Goal: Communication & Community: Answer question/provide support

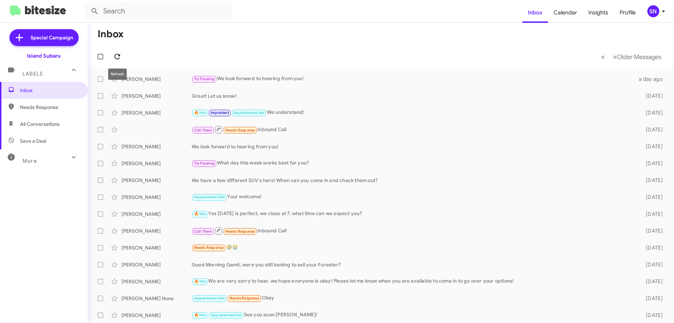
click at [122, 56] on span at bounding box center [117, 56] width 14 height 8
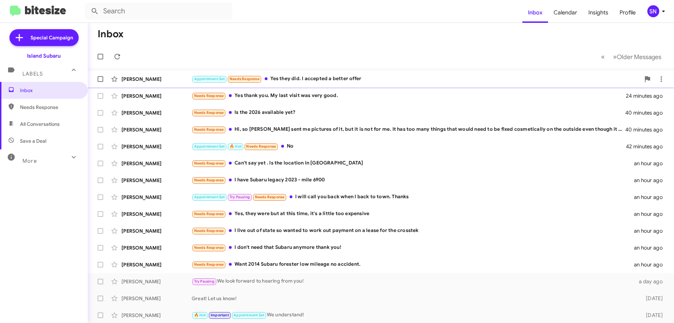
click at [397, 76] on div "Appointment Set Needs Response Yes they did. I accepted a better offer" at bounding box center [416, 79] width 449 height 8
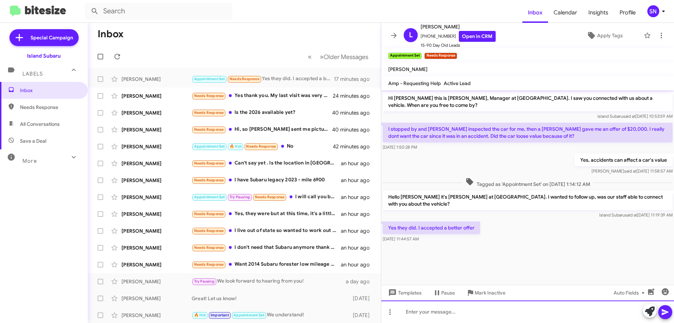
click at [433, 310] on div at bounding box center [527, 311] width 293 height 22
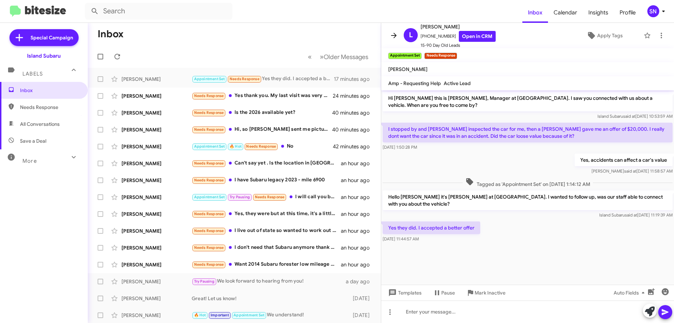
click at [393, 34] on icon at bounding box center [394, 35] width 8 height 8
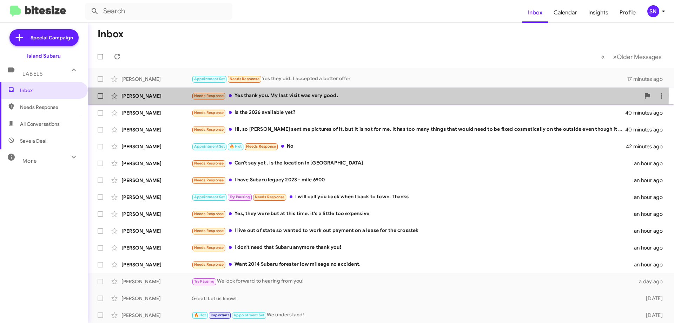
click at [344, 95] on div "Needs Response Yes thank you. My last visit was very good." at bounding box center [416, 96] width 449 height 8
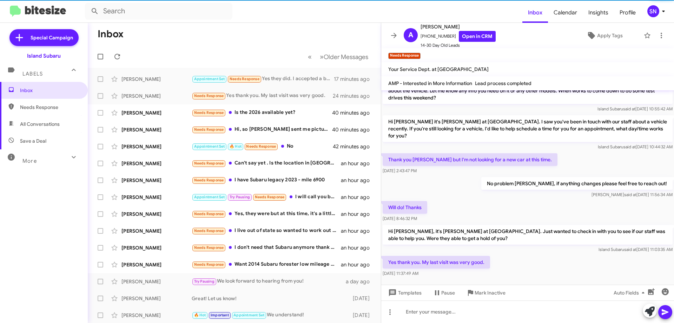
scroll to position [146, 0]
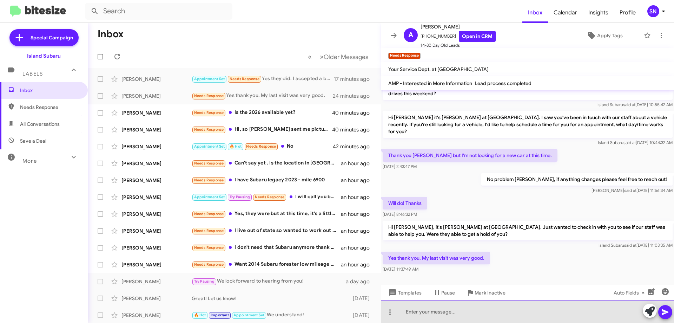
drag, startPoint x: 422, startPoint y: 316, endPoint x: 501, endPoint y: 261, distance: 95.8
click at [425, 314] on div at bounding box center [527, 311] width 293 height 22
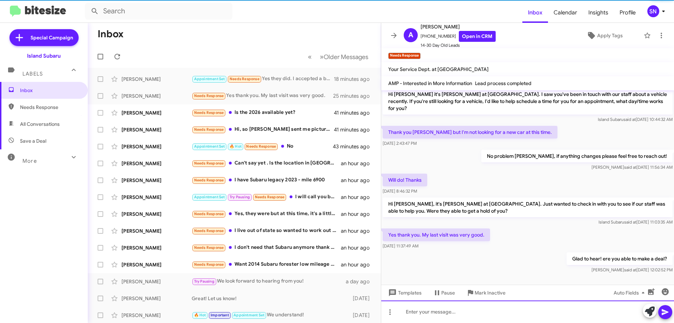
scroll to position [172, 0]
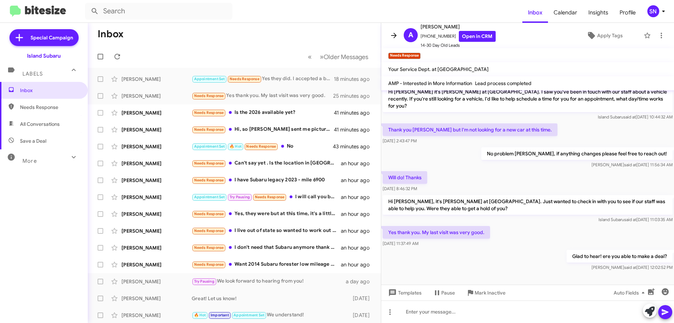
click at [392, 32] on icon at bounding box center [394, 35] width 8 height 8
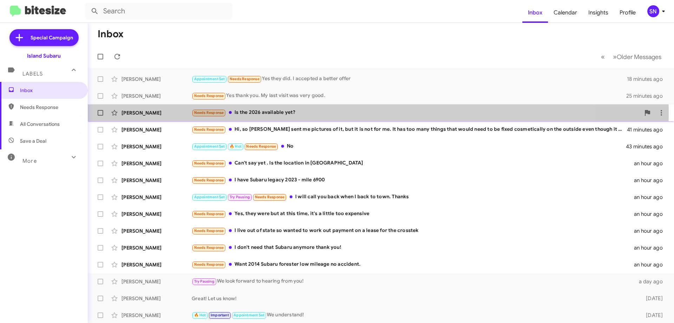
click at [319, 112] on div "Needs Response Is the 2026 available yet?" at bounding box center [416, 112] width 449 height 8
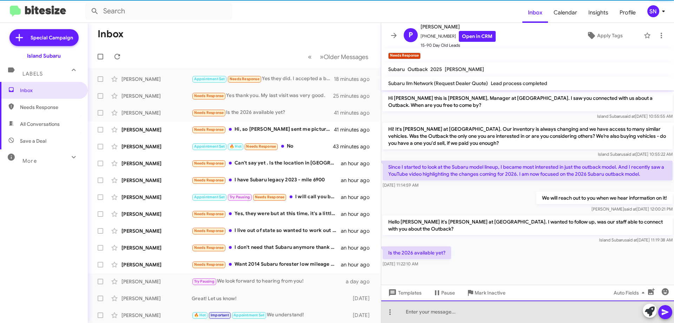
click at [429, 313] on div at bounding box center [527, 311] width 293 height 22
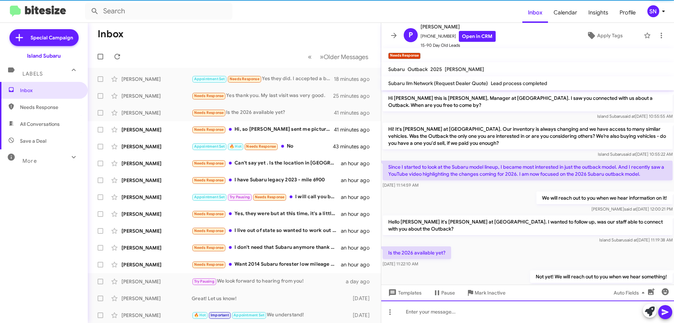
scroll to position [20, 0]
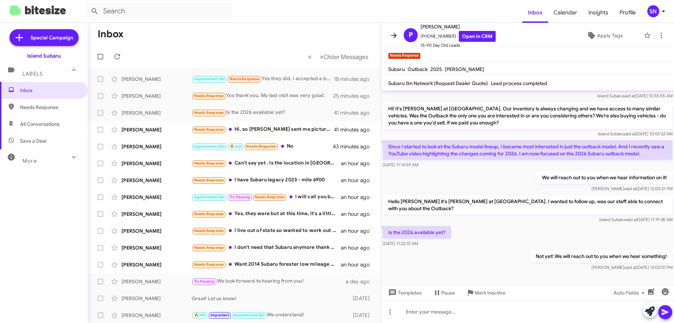
click at [398, 38] on span at bounding box center [394, 35] width 14 height 8
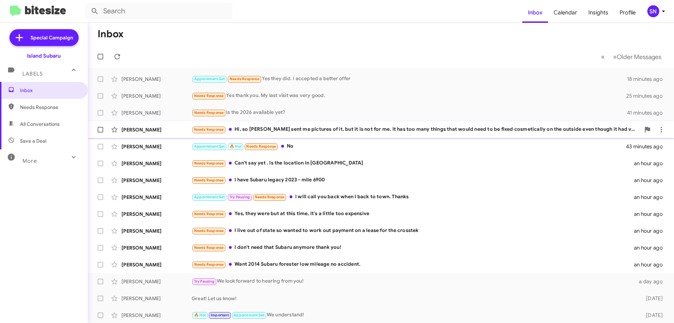
click at [348, 123] on div "[PERSON_NAME] Needs Response Hi, so [PERSON_NAME] sent me pictures of it, but i…" at bounding box center [380, 130] width 575 height 14
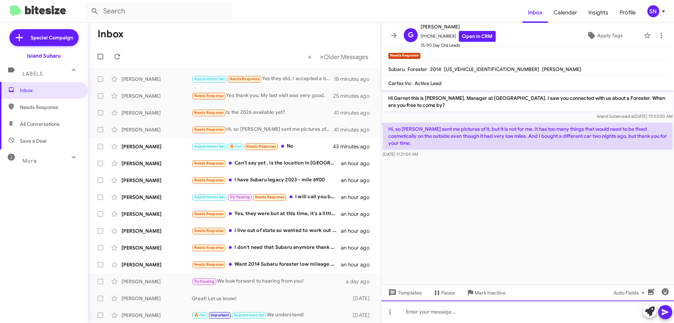
click at [457, 305] on div at bounding box center [527, 311] width 293 height 22
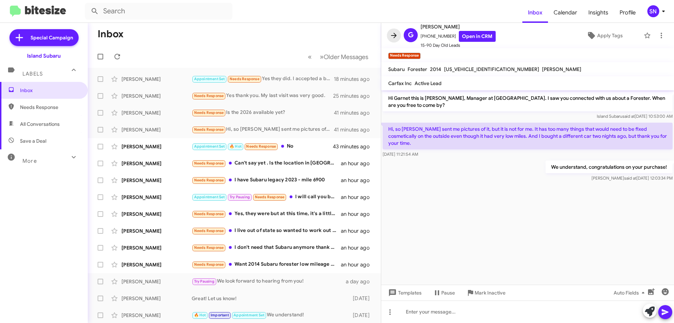
click at [395, 39] on icon at bounding box center [394, 35] width 8 height 8
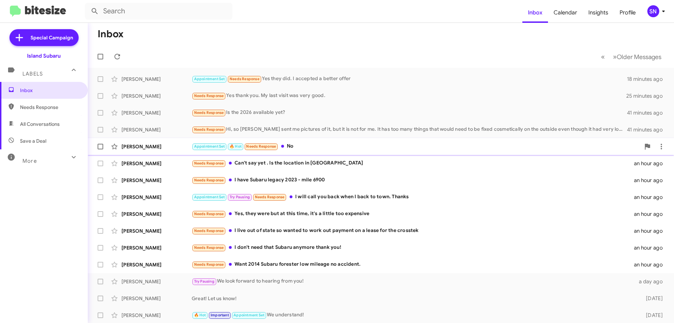
click at [365, 142] on div "[PERSON_NAME] Appointment Set 🔥 Hot Needs Response No 43 minutes ago" at bounding box center [380, 146] width 575 height 14
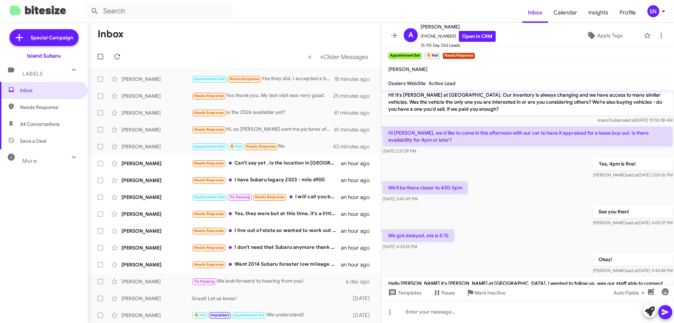
scroll to position [278, 0]
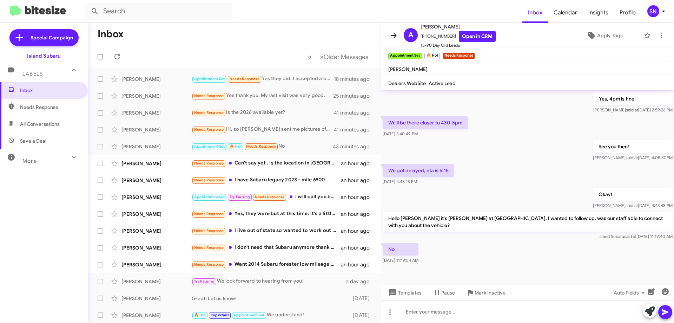
click at [396, 34] on icon at bounding box center [394, 35] width 8 height 8
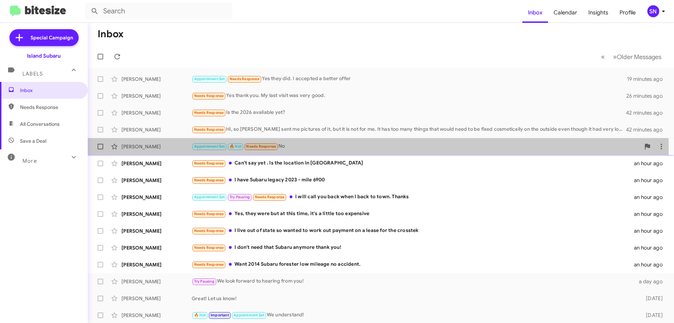
click at [348, 148] on div "Appointment Set 🔥 Hot Needs Response No" at bounding box center [416, 146] width 449 height 8
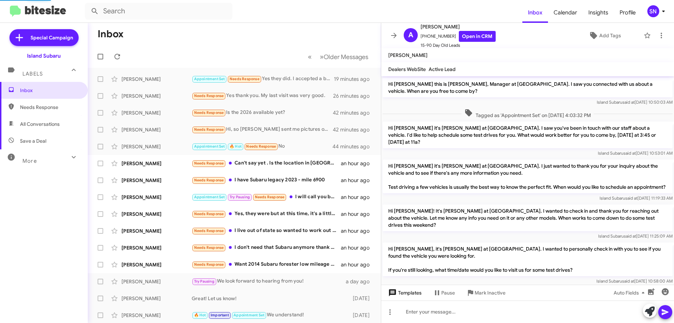
scroll to position [264, 0]
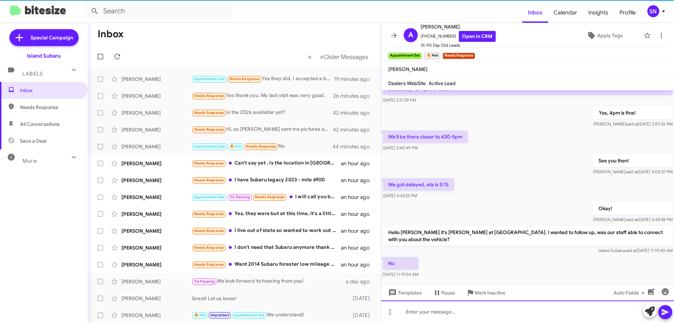
click at [427, 307] on div at bounding box center [527, 311] width 293 height 22
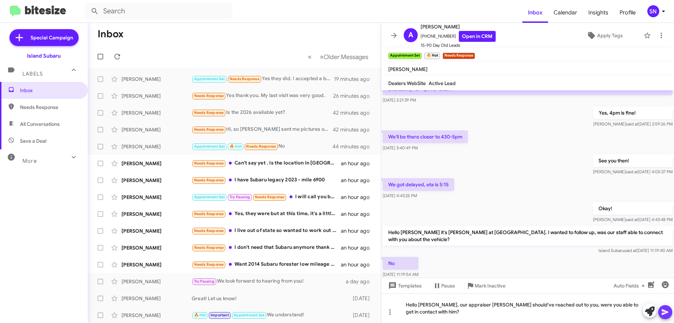
click at [660, 310] on button at bounding box center [665, 312] width 14 height 14
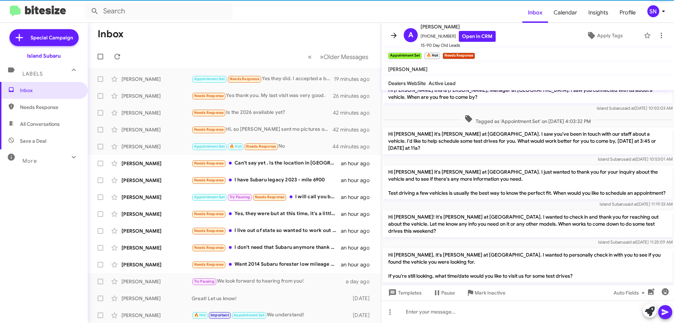
scroll to position [224, 0]
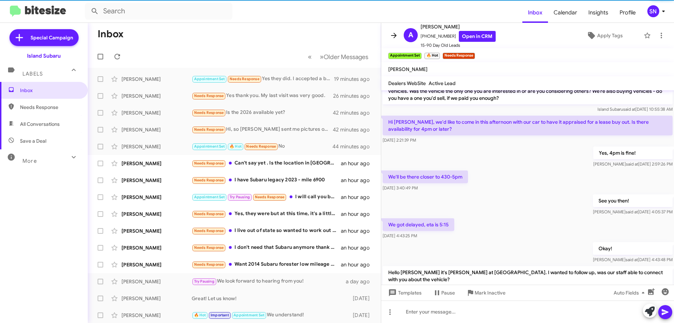
click at [397, 35] on icon at bounding box center [394, 35] width 8 height 8
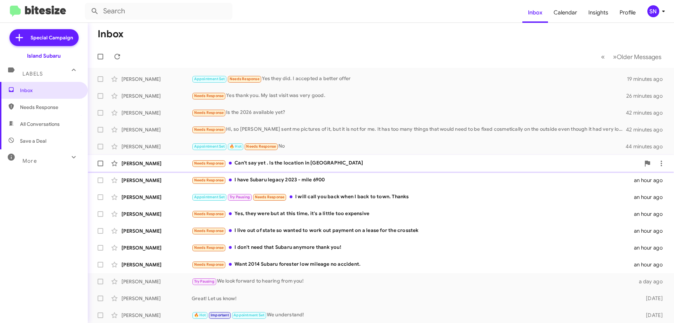
click at [349, 157] on div "[PERSON_NAME] Needs Response Can't say yet . Is the location in [GEOGRAPHIC_DAT…" at bounding box center [380, 163] width 575 height 14
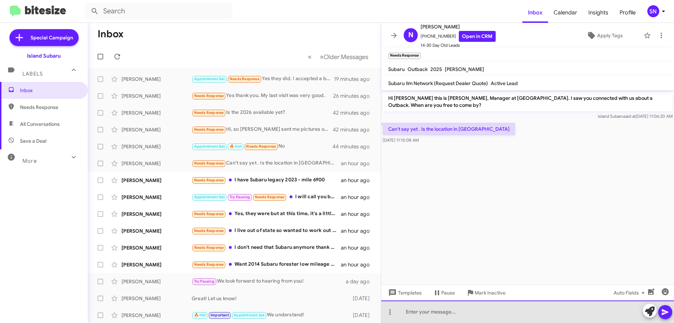
click at [442, 308] on div at bounding box center [527, 311] width 293 height 22
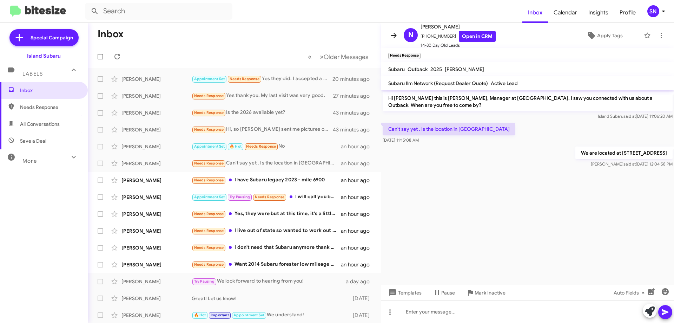
click at [392, 32] on icon at bounding box center [394, 35] width 8 height 8
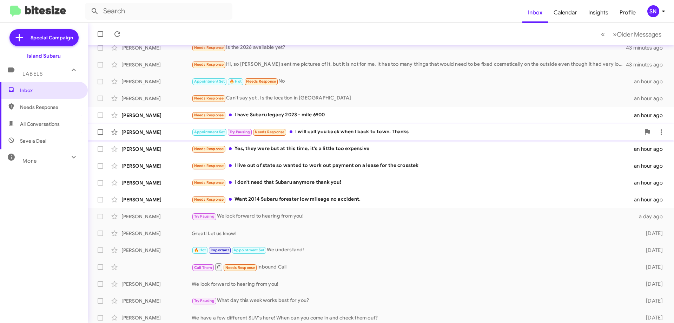
scroll to position [70, 0]
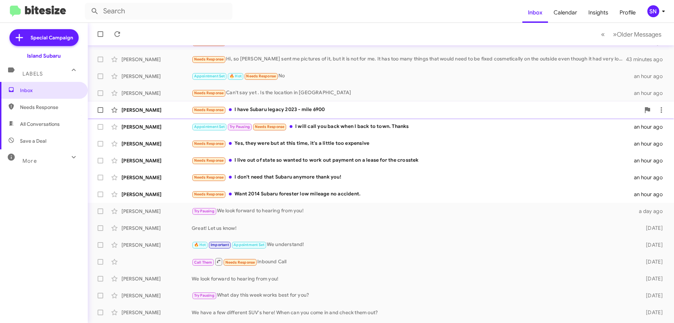
click at [357, 111] on div "Needs Response I have Subaru legacy 2023 - mile 6900" at bounding box center [416, 110] width 449 height 8
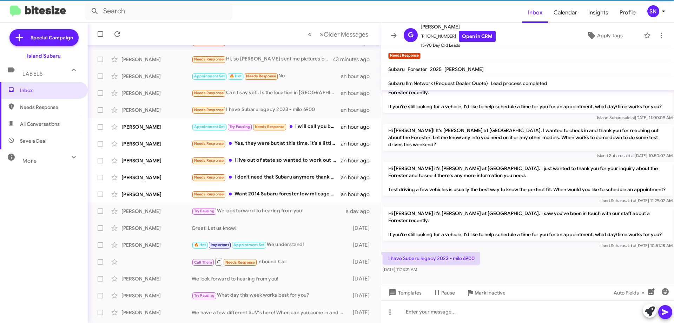
scroll to position [137, 0]
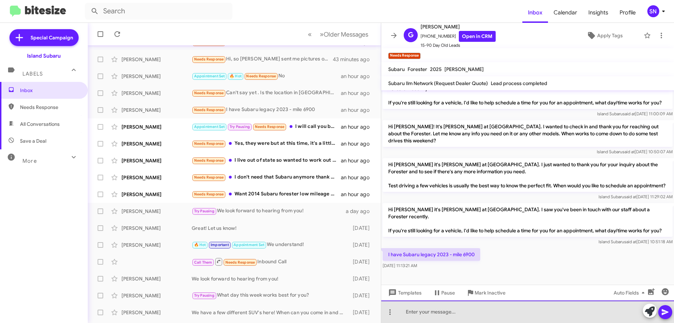
click at [459, 322] on div at bounding box center [527, 311] width 293 height 22
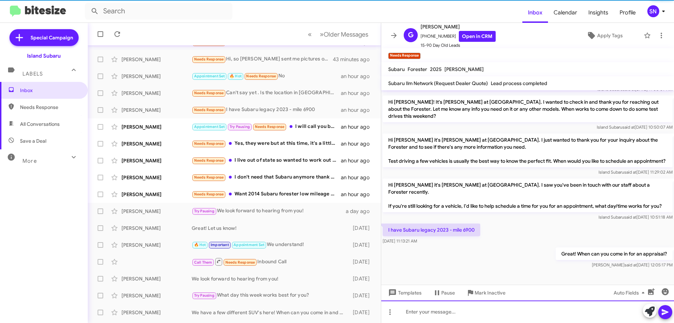
scroll to position [163, 0]
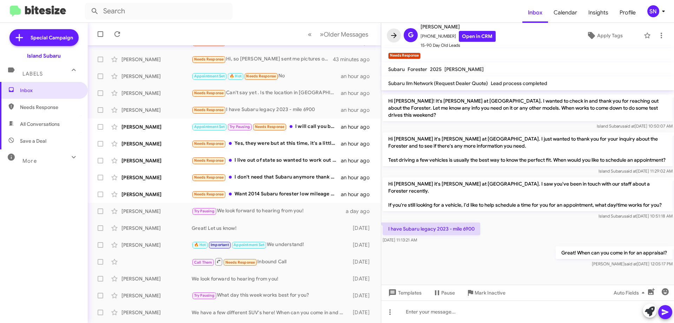
click at [390, 36] on icon at bounding box center [394, 35] width 8 height 8
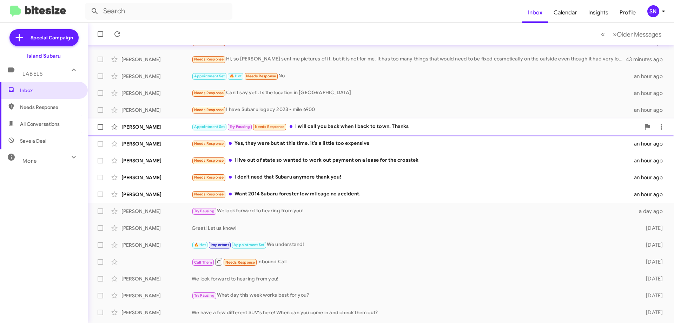
click at [342, 123] on div "Appointment Set Try Pausing Needs Response I will call you back when I back to …" at bounding box center [416, 127] width 449 height 8
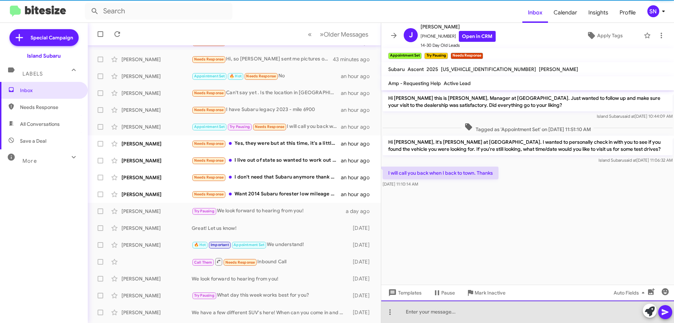
click at [445, 321] on div at bounding box center [527, 311] width 293 height 22
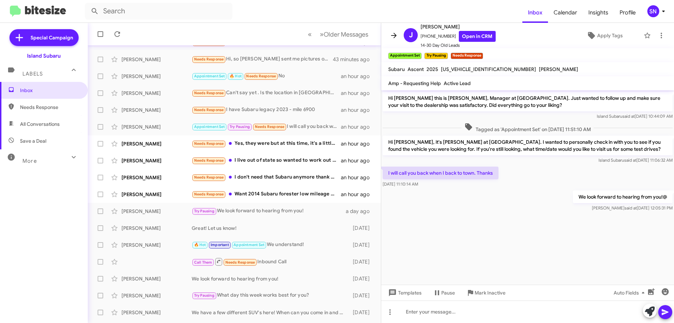
click at [388, 33] on span at bounding box center [394, 35] width 14 height 8
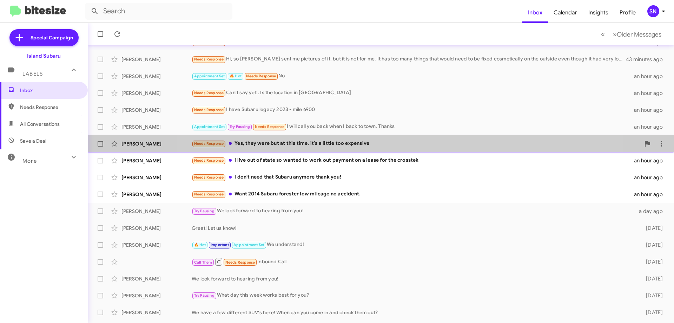
click at [391, 137] on div "[PERSON_NAME] Needs Response Yes, they were but at this time, it's a little too…" at bounding box center [380, 144] width 575 height 14
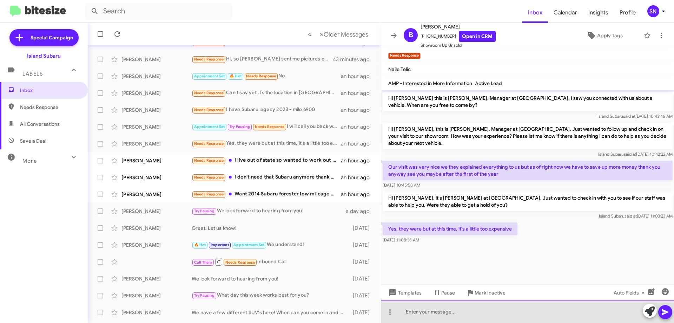
click at [435, 313] on div at bounding box center [527, 311] width 293 height 22
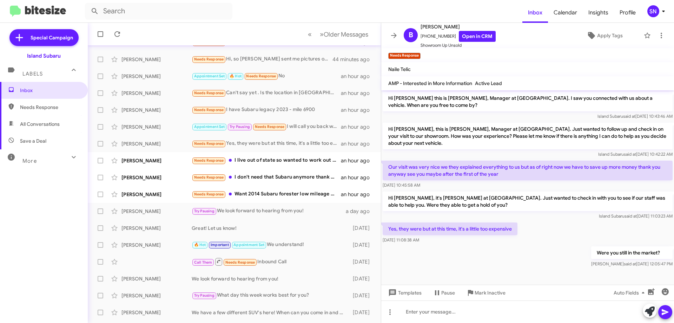
click at [391, 36] on icon at bounding box center [394, 35] width 6 height 5
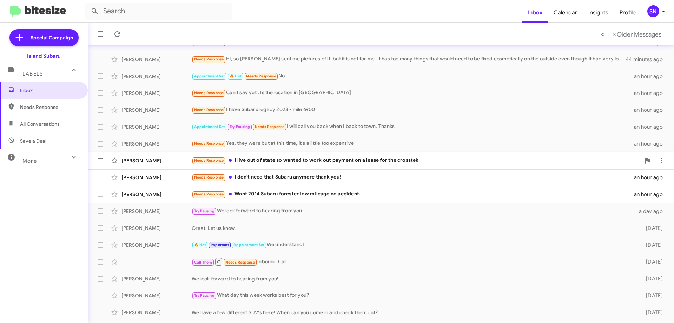
click at [430, 163] on div "Needs Response I live out of state so wanted to work out payment on a lease for…" at bounding box center [416, 160] width 449 height 8
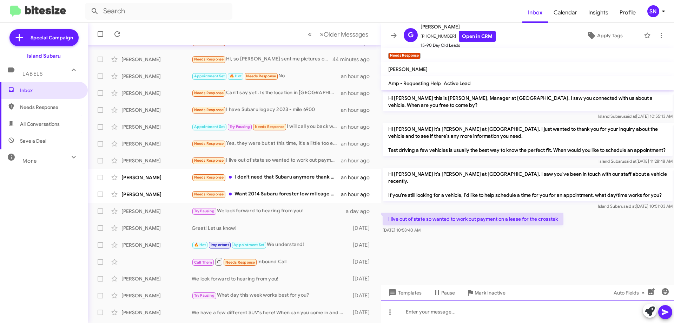
click at [413, 315] on div at bounding box center [527, 311] width 293 height 22
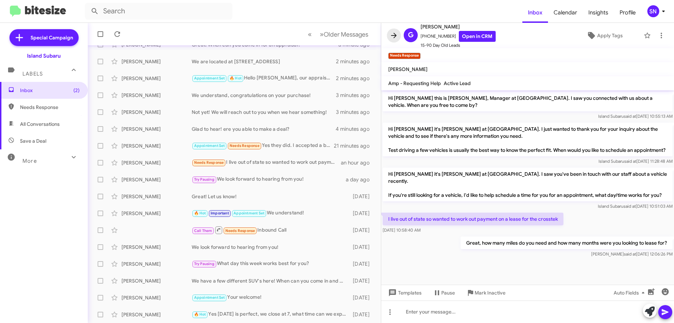
click at [393, 33] on icon at bounding box center [394, 35] width 8 height 8
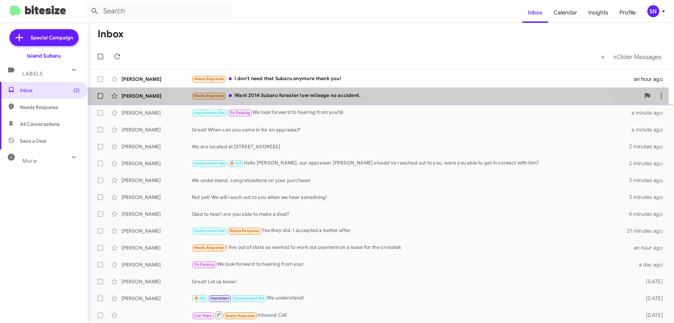
click at [373, 97] on div "Needs Response Want 2014 Subaru forester low mileage no accident." at bounding box center [416, 96] width 449 height 8
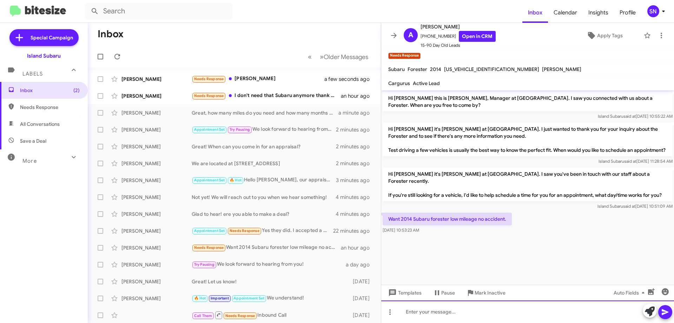
click at [433, 317] on div at bounding box center [527, 311] width 293 height 22
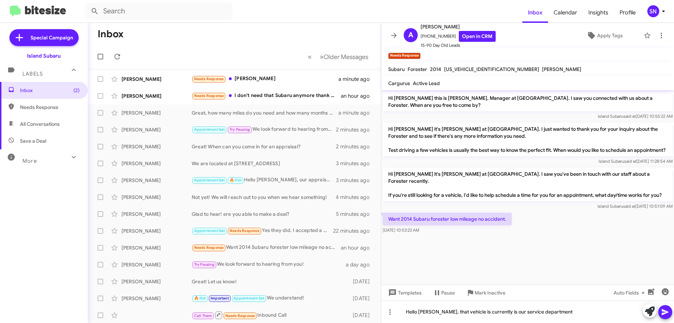
click at [666, 309] on icon at bounding box center [665, 312] width 8 height 8
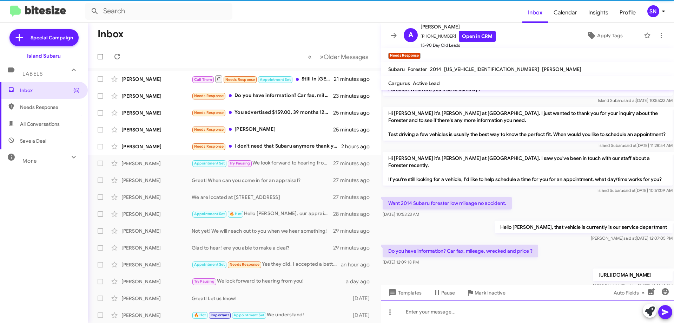
scroll to position [41, 0]
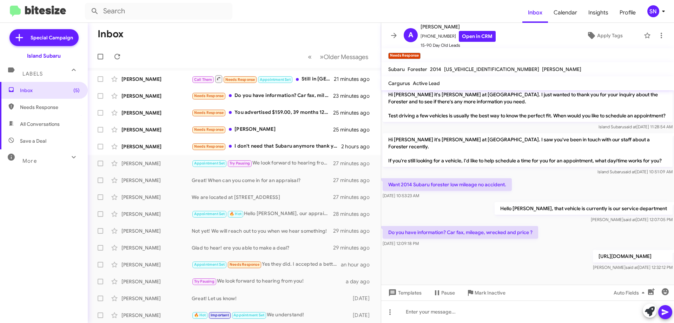
click at [398, 29] on mat-toolbar "A [PERSON_NAME] [PHONE_NUMBER] Open in CRM 15-90 Day Old Leads Apply Tags" at bounding box center [527, 35] width 293 height 25
click at [397, 31] on icon at bounding box center [394, 35] width 8 height 8
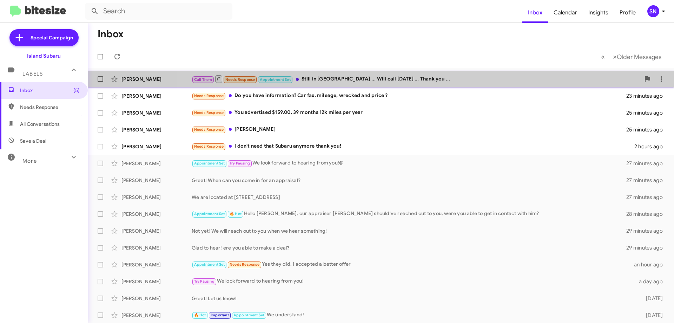
click at [443, 75] on div "Call Them Needs Response Appointment Set Still in [GEOGRAPHIC_DATA] ... Will ca…" at bounding box center [416, 78] width 449 height 9
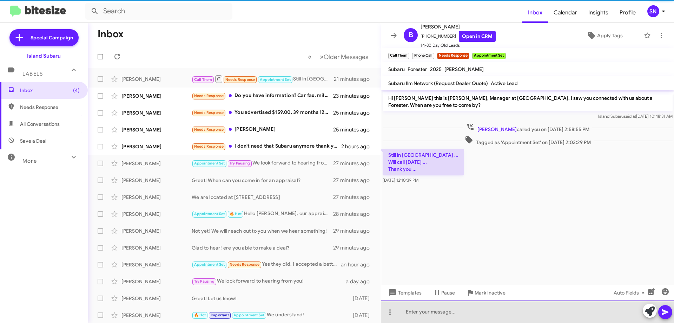
click at [423, 312] on div at bounding box center [527, 311] width 293 height 22
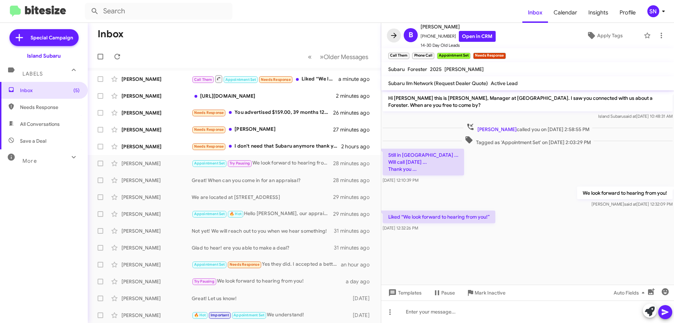
click at [397, 33] on icon at bounding box center [394, 35] width 8 height 8
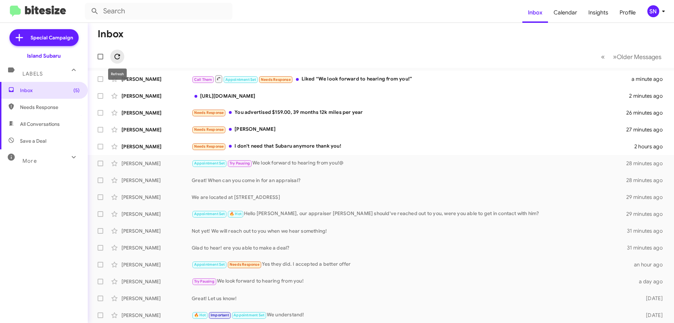
click at [113, 57] on span at bounding box center [117, 56] width 14 height 8
click at [339, 114] on div "Needs Response You advertised $159.00, 39 months 12k miles per year" at bounding box center [416, 112] width 449 height 8
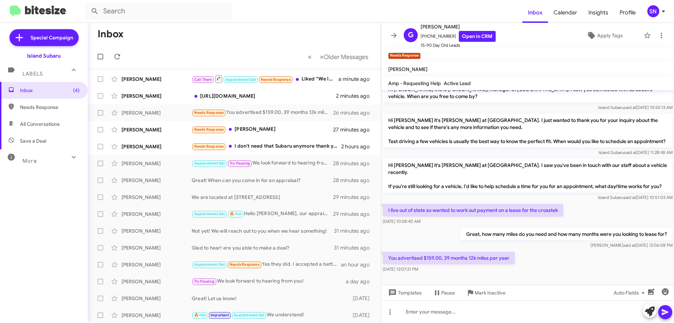
scroll to position [16, 0]
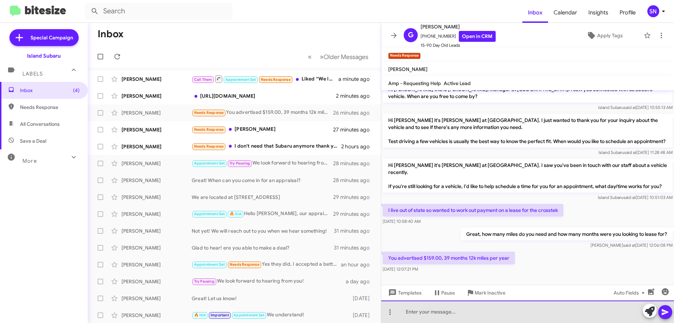
click at [442, 305] on div at bounding box center [527, 311] width 293 height 22
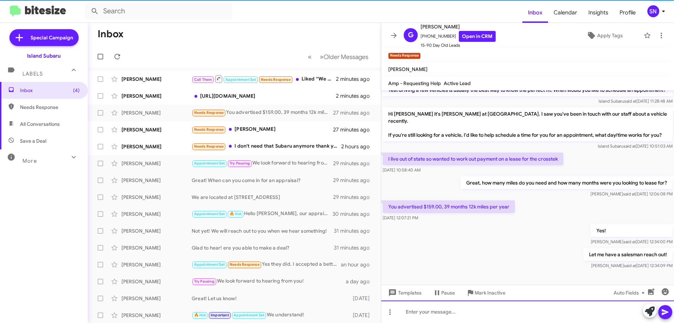
scroll to position [67, 0]
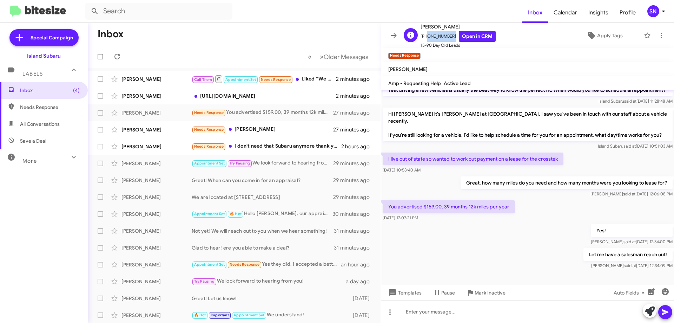
drag, startPoint x: 450, startPoint y: 37, endPoint x: 424, endPoint y: 37, distance: 25.6
click at [424, 37] on span "[PHONE_NUMBER] Open in CRM" at bounding box center [458, 36] width 75 height 11
copy span "8599074442"
click at [394, 33] on icon at bounding box center [394, 35] width 8 height 8
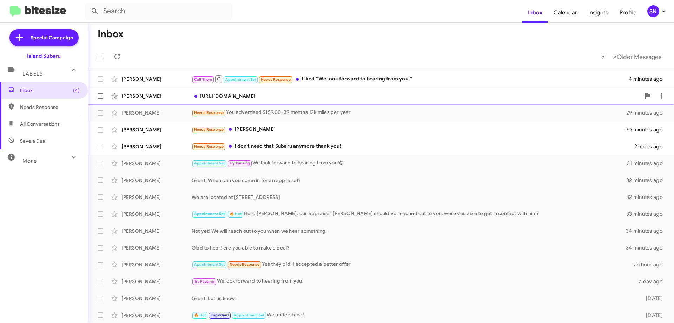
click at [276, 94] on div "[URL][DOMAIN_NAME]" at bounding box center [416, 95] width 449 height 7
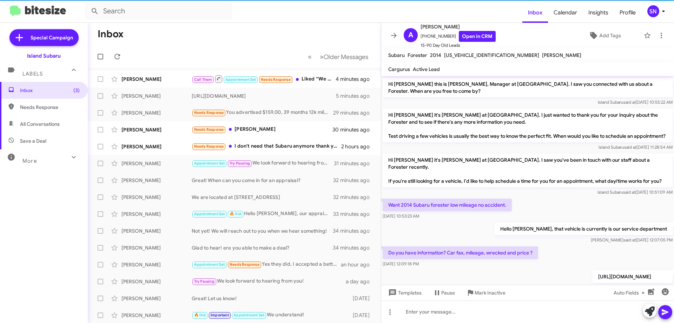
scroll to position [27, 0]
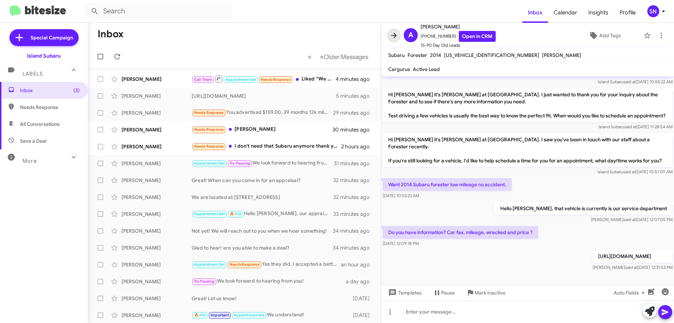
click at [397, 30] on button at bounding box center [394, 35] width 14 height 14
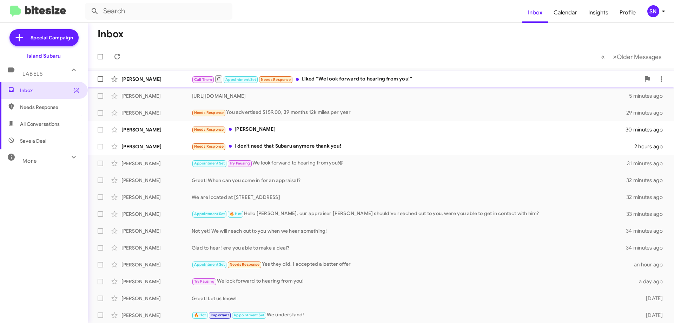
click at [396, 79] on div "Call Them Appointment Set Needs Response Liked “We look forward to hearing from…" at bounding box center [416, 78] width 449 height 9
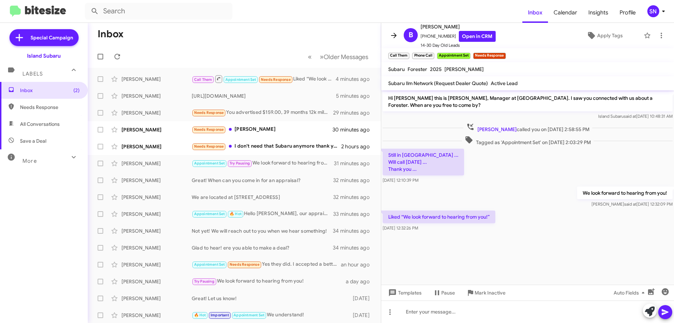
click at [393, 35] on icon at bounding box center [394, 35] width 6 height 5
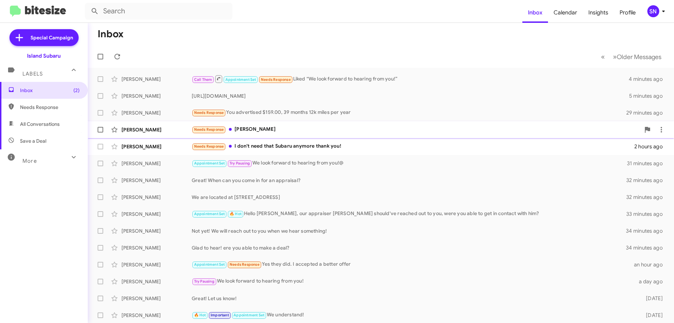
click at [313, 132] on div "Needs Response [PERSON_NAME]" at bounding box center [416, 129] width 449 height 8
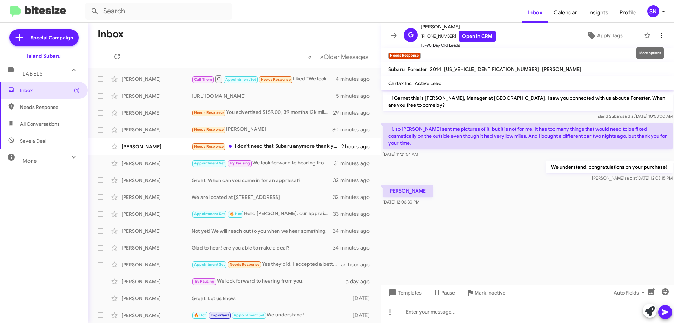
click at [657, 35] on icon at bounding box center [661, 35] width 8 height 8
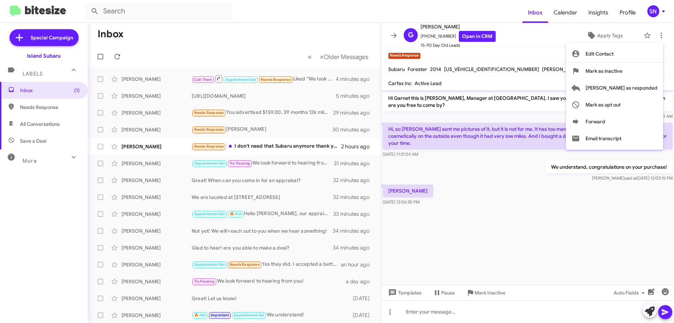
click at [537, 45] on div at bounding box center [337, 161] width 674 height 323
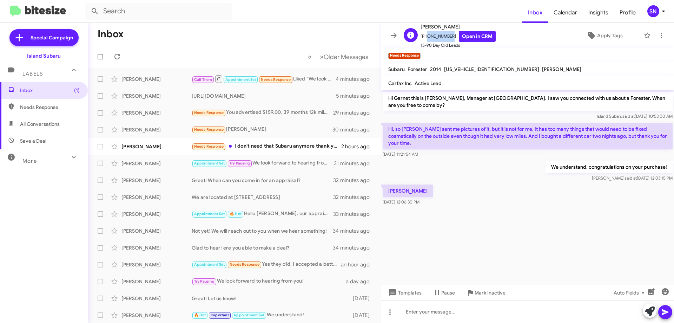
drag, startPoint x: 444, startPoint y: 37, endPoint x: 426, endPoint y: 36, distance: 18.3
click at [423, 38] on span "[PHONE_NUMBER] Open in CRM" at bounding box center [458, 36] width 75 height 11
copy span "19087216196"
click at [398, 34] on span at bounding box center [394, 35] width 14 height 8
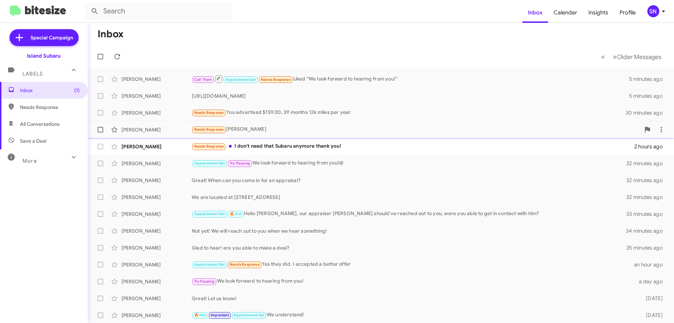
click at [340, 133] on div "Needs Response [PERSON_NAME]" at bounding box center [416, 129] width 449 height 8
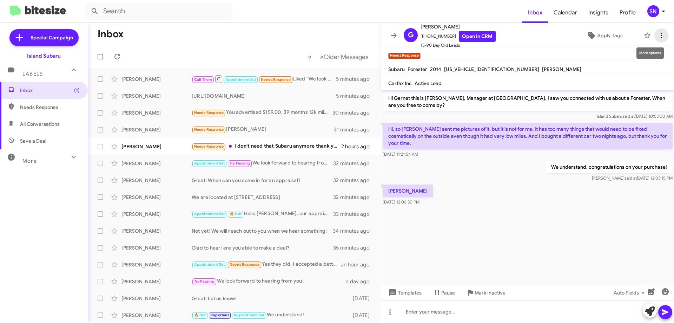
click at [657, 35] on icon at bounding box center [661, 35] width 8 height 8
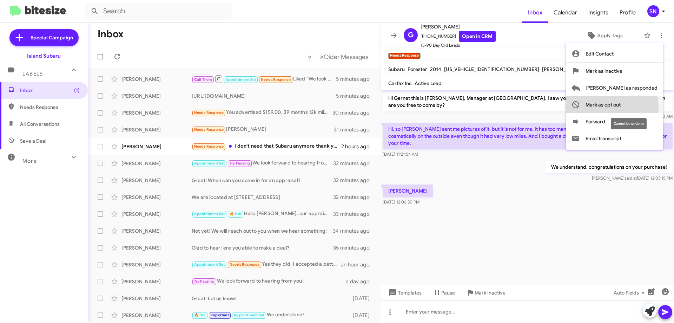
click at [621, 107] on span "Mark as opt out" at bounding box center [603, 104] width 35 height 17
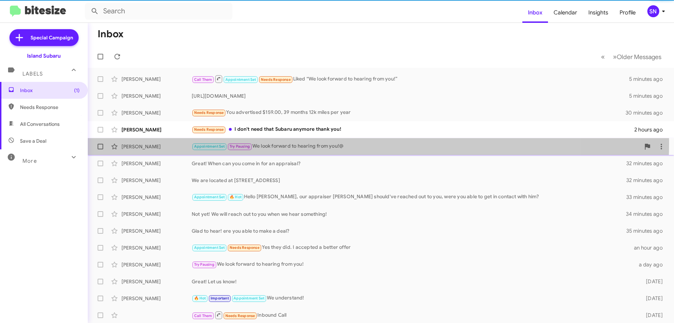
click at [313, 143] on div "Appointment Set Try Pausing We look forward to hearing from you!@" at bounding box center [416, 146] width 449 height 8
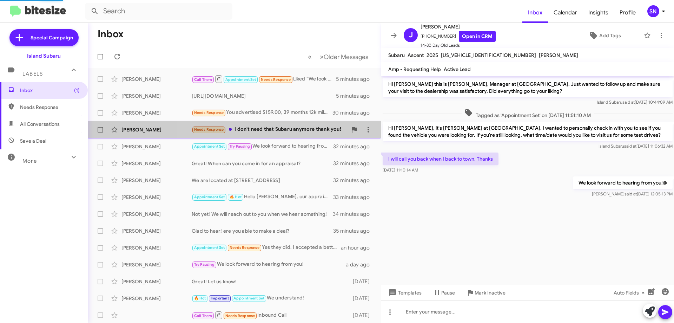
click at [305, 136] on div "[PERSON_NAME] Needs Response I don't need that Subaru anymore thank you! 2 hour…" at bounding box center [234, 130] width 282 height 14
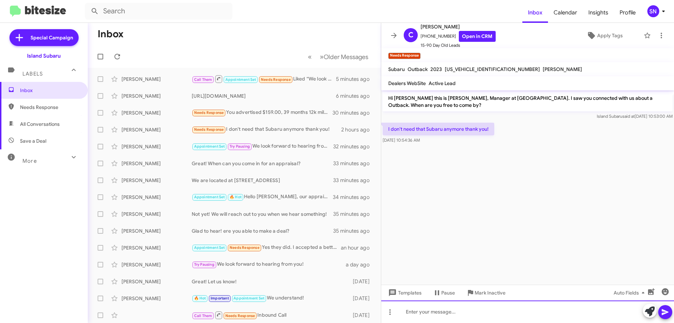
click at [423, 311] on div at bounding box center [527, 311] width 293 height 22
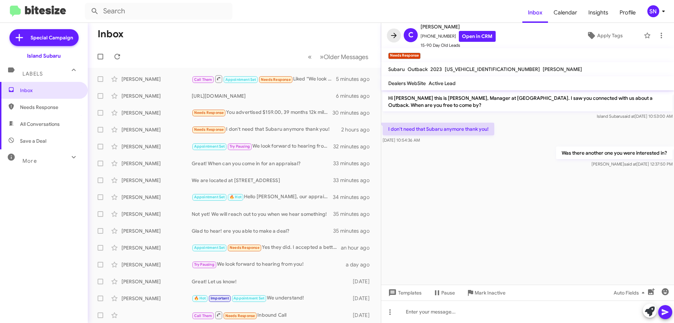
click at [398, 34] on span at bounding box center [394, 35] width 14 height 8
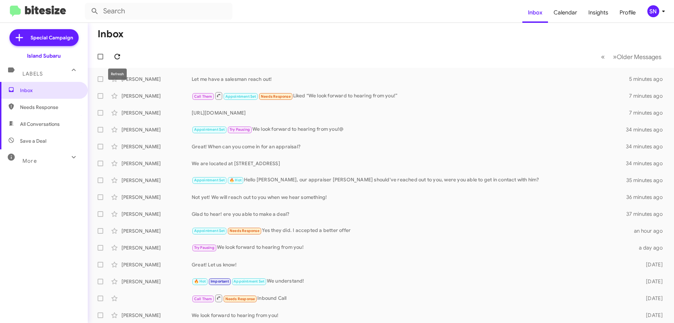
click at [119, 58] on icon at bounding box center [117, 56] width 8 height 8
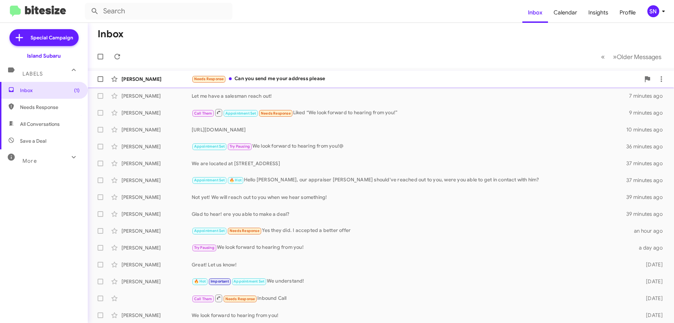
click at [298, 77] on div "Needs Response Can you send me your address please" at bounding box center [416, 79] width 449 height 8
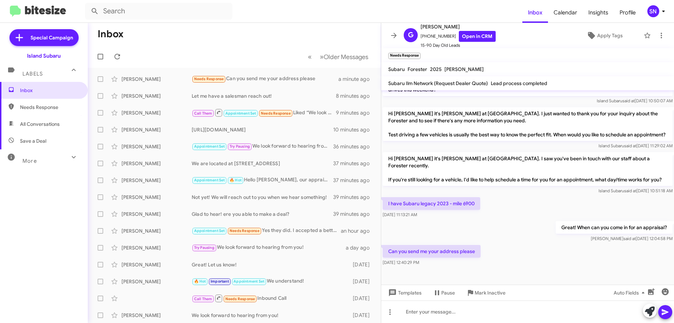
scroll to position [189, 0]
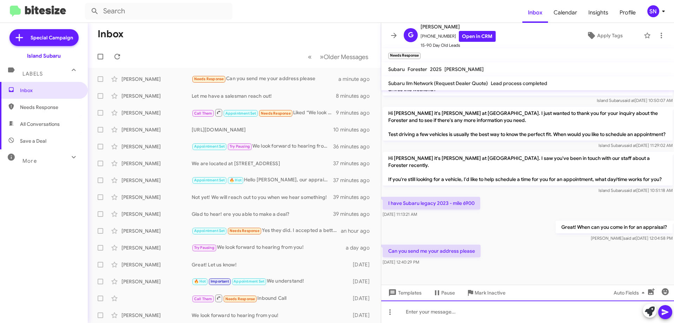
click at [454, 308] on div at bounding box center [527, 311] width 293 height 22
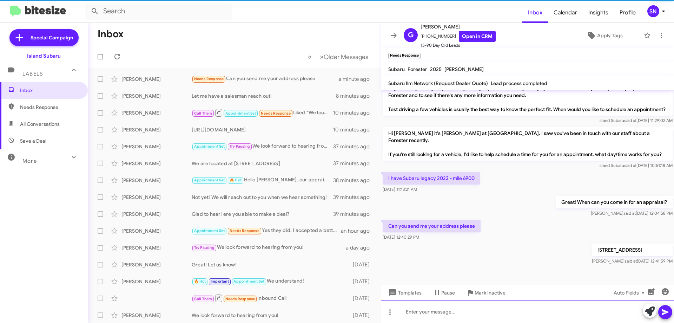
scroll to position [214, 0]
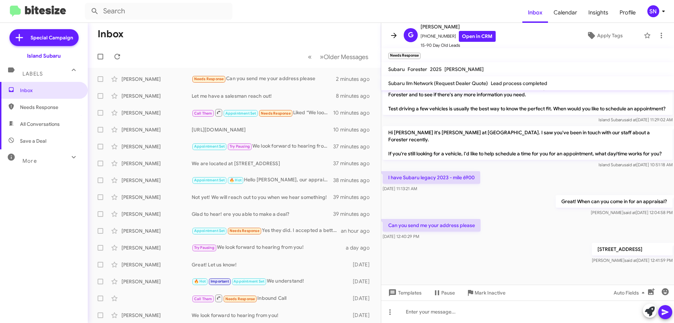
click at [396, 32] on icon at bounding box center [394, 35] width 8 height 8
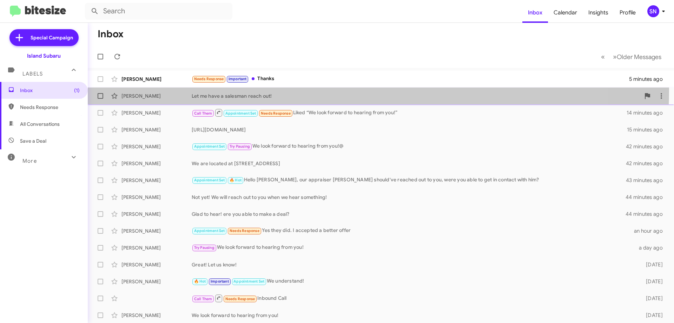
click at [282, 90] on div "[PERSON_NAME] Let me have a salesman reach out! 13 minutes ago" at bounding box center [380, 96] width 575 height 14
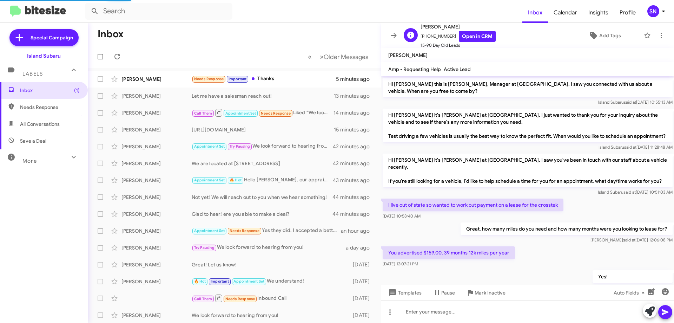
scroll to position [53, 0]
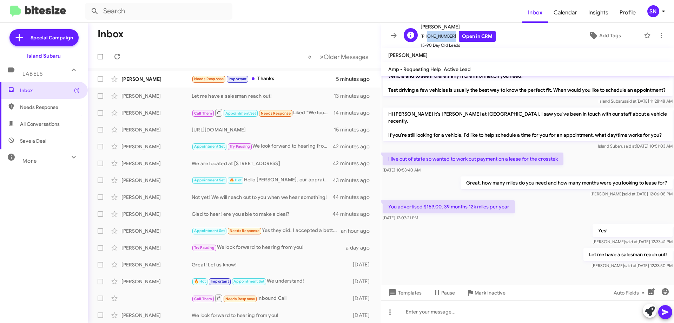
drag, startPoint x: 449, startPoint y: 35, endPoint x: 425, endPoint y: 35, distance: 23.9
click at [425, 35] on span "[PHONE_NUMBER] Open in CRM" at bounding box center [458, 36] width 75 height 11
copy span "8599074442"
click at [391, 34] on icon at bounding box center [394, 35] width 8 height 8
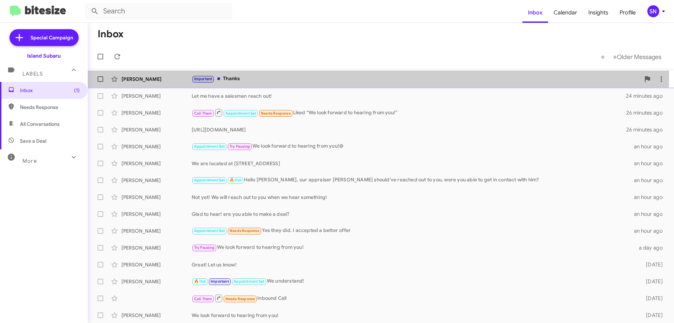
click at [259, 74] on div "[PERSON_NAME] Important Thanks 16 minutes ago" at bounding box center [380, 79] width 575 height 14
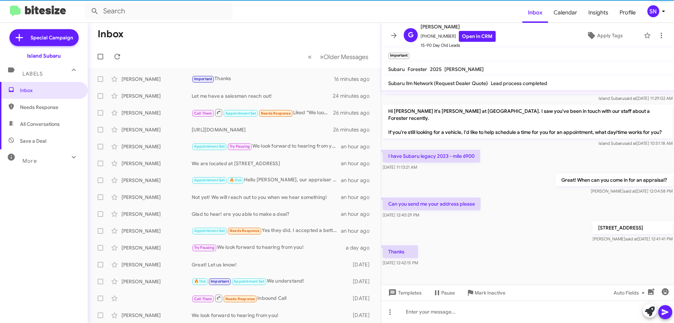
scroll to position [240, 0]
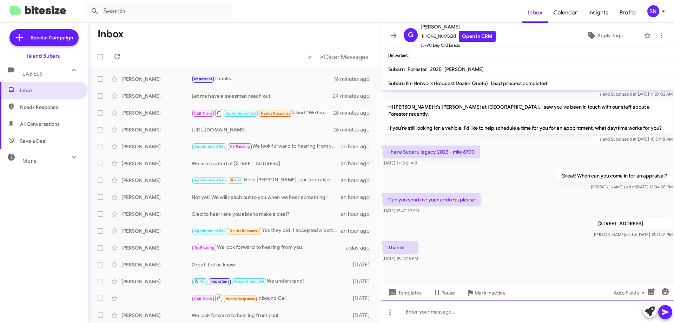
click at [412, 307] on div at bounding box center [527, 311] width 293 height 22
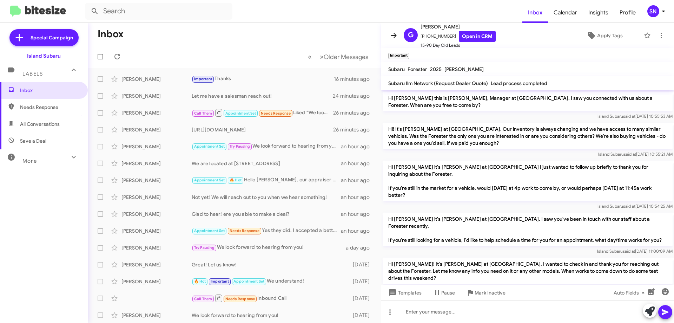
click at [398, 35] on span at bounding box center [394, 35] width 14 height 8
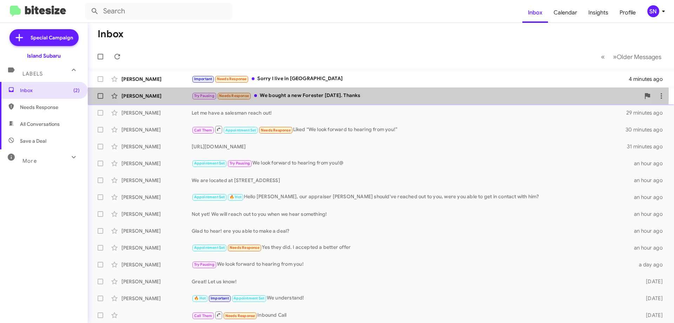
click at [348, 94] on div "Try Pausing Needs Response We bought a new Forester [DATE]. Thanks" at bounding box center [416, 96] width 449 height 8
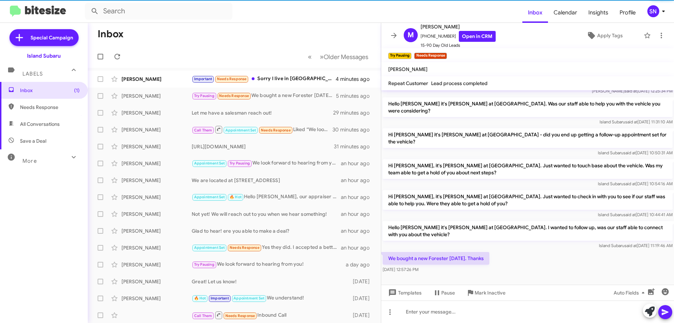
scroll to position [258, 0]
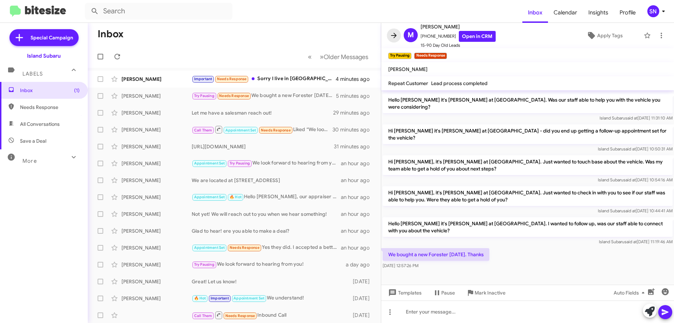
click at [394, 28] on button at bounding box center [394, 35] width 14 height 14
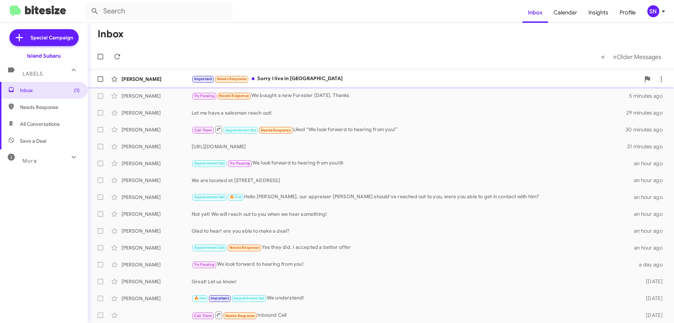
click at [357, 74] on div "[PERSON_NAME] Important Needs Response Sorry I live in [GEOGRAPHIC_DATA] 4 minu…" at bounding box center [380, 79] width 575 height 14
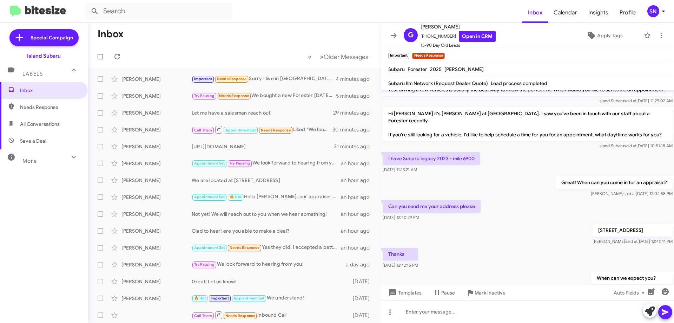
scroll to position [291, 0]
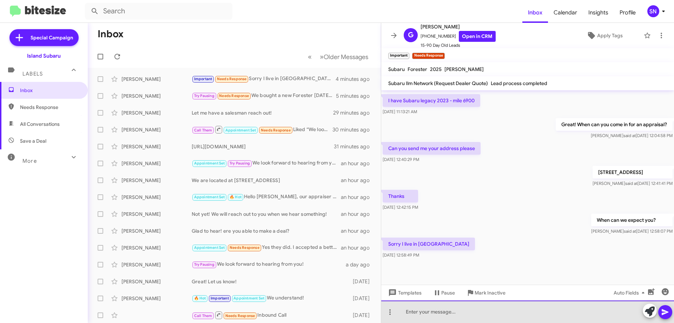
click at [436, 310] on div at bounding box center [527, 311] width 293 height 22
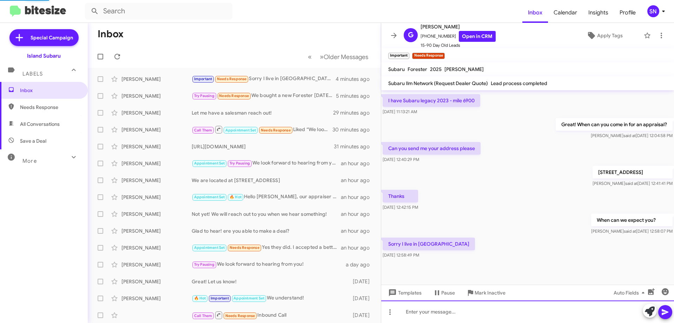
scroll to position [0, 0]
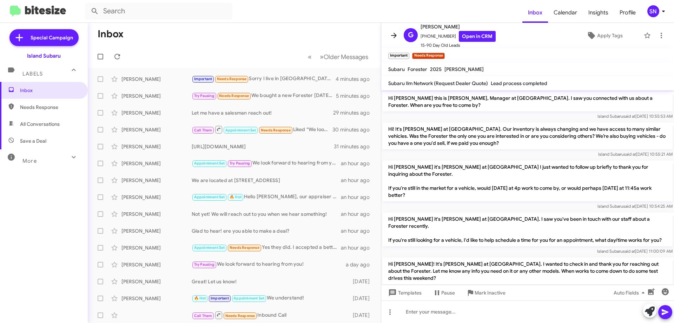
click at [398, 33] on span at bounding box center [394, 35] width 14 height 8
